Goal: Task Accomplishment & Management: Use online tool/utility

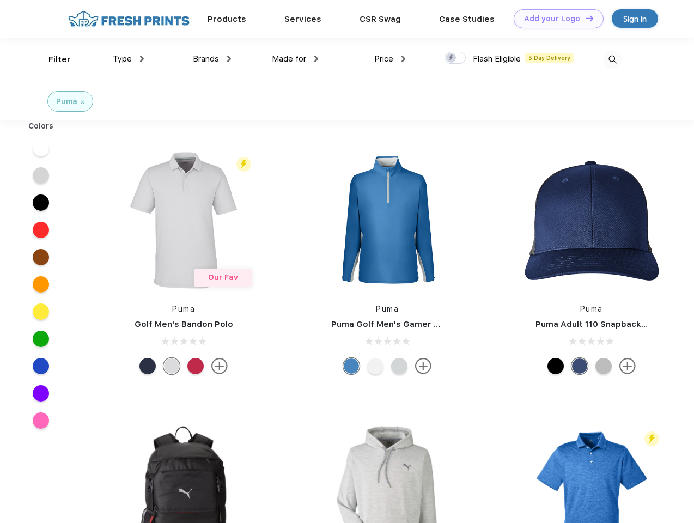
click at [555, 19] on link "Add your Logo Design Tool" at bounding box center [559, 18] width 90 height 19
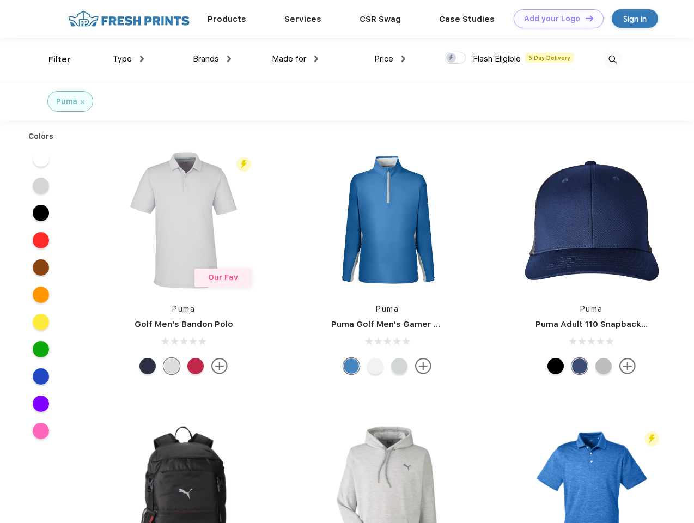
click at [0, 0] on div "Design Tool" at bounding box center [0, 0] width 0 height 0
click at [585, 18] on link "Add your Logo Design Tool" at bounding box center [559, 18] width 90 height 19
click at [52, 59] on div "Filter" at bounding box center [59, 59] width 22 height 13
click at [129, 59] on span "Type" at bounding box center [122, 59] width 19 height 10
click at [212, 59] on span "Brands" at bounding box center [206, 59] width 26 height 10
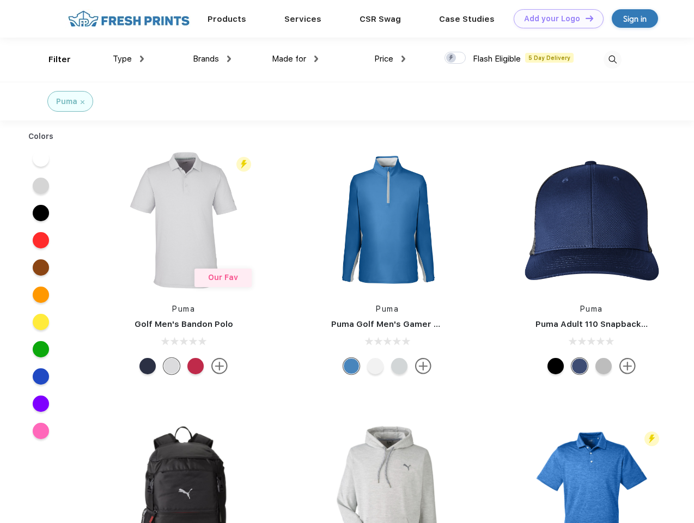
click at [295, 59] on span "Made for" at bounding box center [289, 59] width 34 height 10
click at [390, 59] on span "Price" at bounding box center [383, 59] width 19 height 10
click at [455, 58] on div at bounding box center [455, 58] width 21 height 12
click at [452, 58] on input "checkbox" at bounding box center [448, 54] width 7 height 7
click at [612, 59] on img at bounding box center [613, 60] width 18 height 18
